Goal: Task Accomplishment & Management: Manage account settings

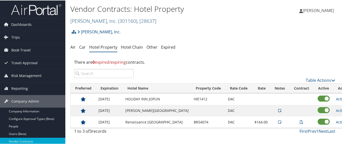
click at [95, 18] on link "Ducommun, Inc. ( 301160 ) , [ 28637 ]" at bounding box center [113, 20] width 86 height 7
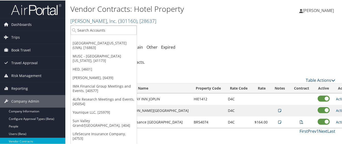
scroll to position [3, 0]
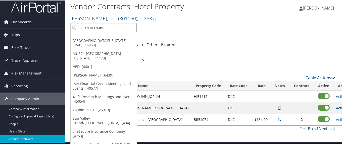
click at [96, 26] on input "search" at bounding box center [104, 27] width 66 height 9
paste input "[US_STATE] Tool"
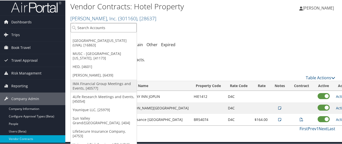
type input "[US_STATE] Tool"
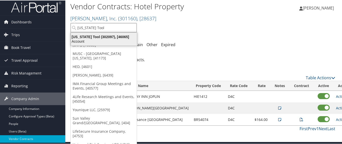
click at [83, 38] on div "Oregon Tool (302097), [46065]" at bounding box center [104, 36] width 72 height 5
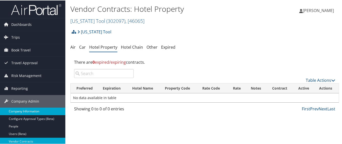
click at [38, 111] on link "Company Information" at bounding box center [32, 111] width 65 height 8
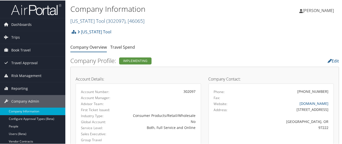
click at [80, 20] on link "Oregon Tool ( 302097 ) , [ 46065 ]" at bounding box center [107, 20] width 74 height 7
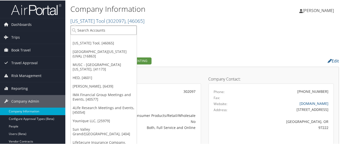
click at [84, 28] on input "search" at bounding box center [104, 29] width 66 height 9
paste input "301438"
type input "301438"
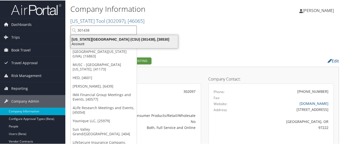
click at [91, 39] on div "California State University (CSU) (301438), [38530]" at bounding box center [124, 39] width 113 height 5
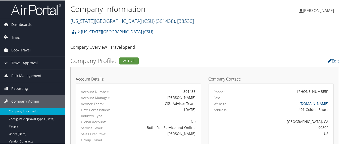
click at [99, 20] on link "California State University (CSU) ( 301438 ) , [ 38530 ]" at bounding box center [132, 20] width 124 height 7
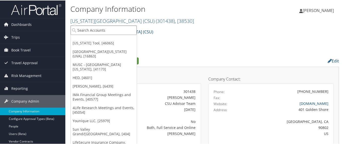
click at [100, 29] on input "search" at bounding box center [104, 29] width 66 height 9
paste input "301953"
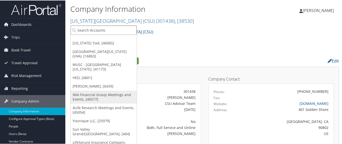
type input "301953"
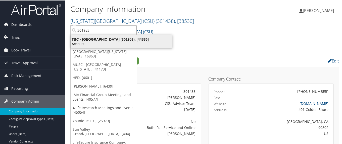
click at [97, 41] on div "TBC - Northeastern University (301953), [44836]" at bounding box center [121, 39] width 107 height 5
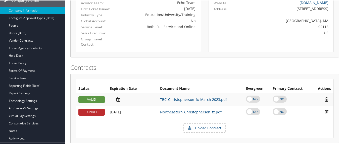
scroll to position [101, 0]
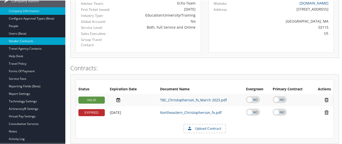
click at [49, 40] on link "Vendor Contracts" at bounding box center [32, 41] width 65 height 8
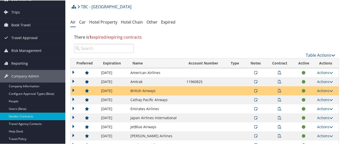
scroll to position [50, 0]
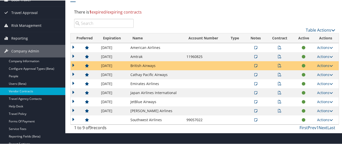
click at [74, 92] on td at bounding box center [85, 92] width 28 height 9
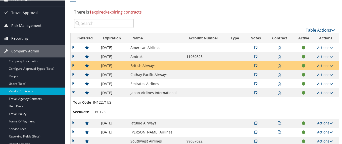
click at [74, 93] on td at bounding box center [85, 92] width 28 height 9
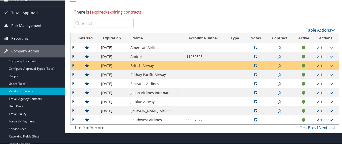
click at [74, 93] on td at bounding box center [85, 92] width 28 height 9
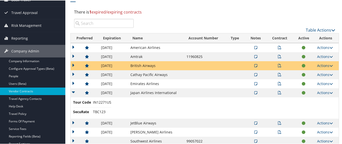
scroll to position [75, 0]
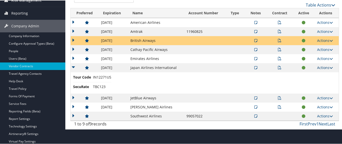
click at [323, 68] on link "Actions" at bounding box center [325, 67] width 16 height 5
click at [315, 91] on link "Edit Contract" at bounding box center [312, 92] width 33 height 9
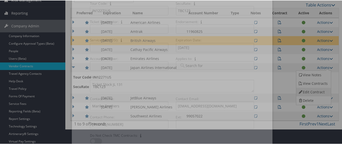
select select "[object Object]"
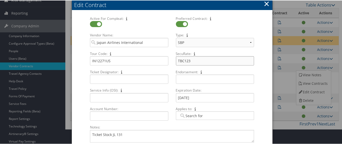
drag, startPoint x: 183, startPoint y: 61, endPoint x: 196, endPoint y: 60, distance: 12.9
click at [195, 60] on input "TBC123" at bounding box center [215, 60] width 78 height 9
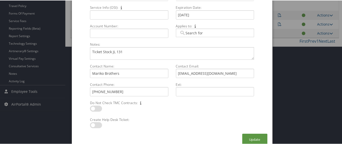
scroll to position [165, 0]
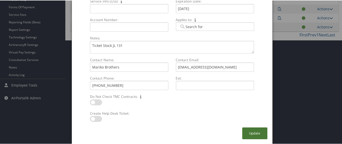
type input "TBC25"
click at [252, 133] on button "Update" at bounding box center [254, 133] width 25 height 12
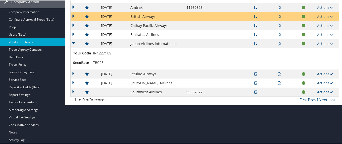
scroll to position [74, 0]
